Goal: Obtain resource: Download file/media

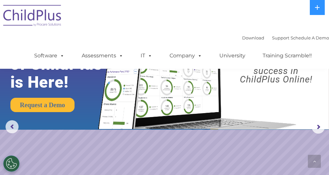
scroll to position [451, 0]
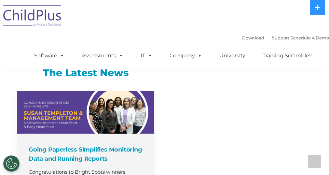
select select "MEDIUM"
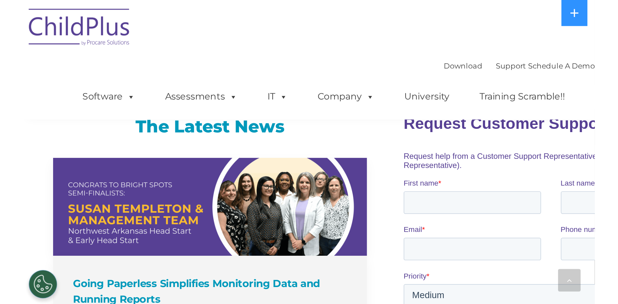
scroll to position [372, 0]
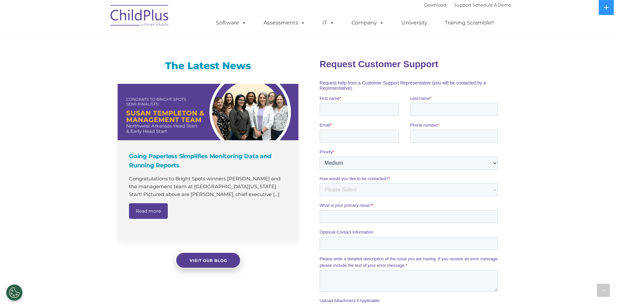
click at [36, 56] on div "The Latest News Going Paperless Simplifies Monitoring Data and Running Reports …" at bounding box center [309, 210] width 618 height 331
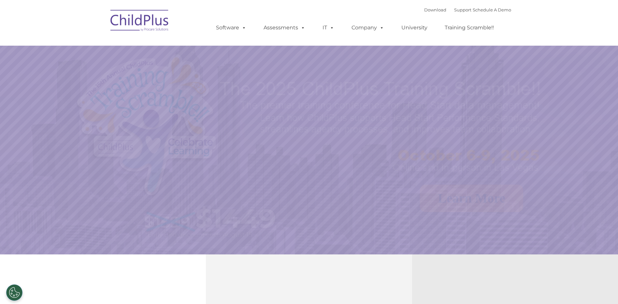
select select "MEDIUM"
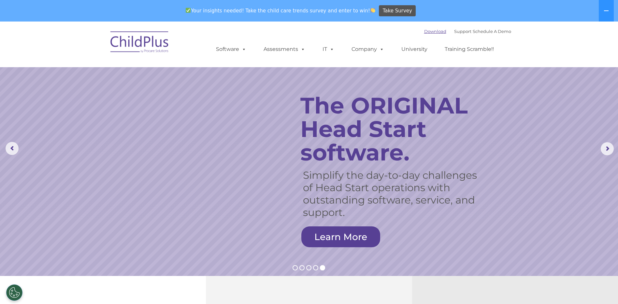
click at [426, 33] on link "Download" at bounding box center [435, 31] width 22 height 5
